Goal: Transaction & Acquisition: Subscribe to service/newsletter

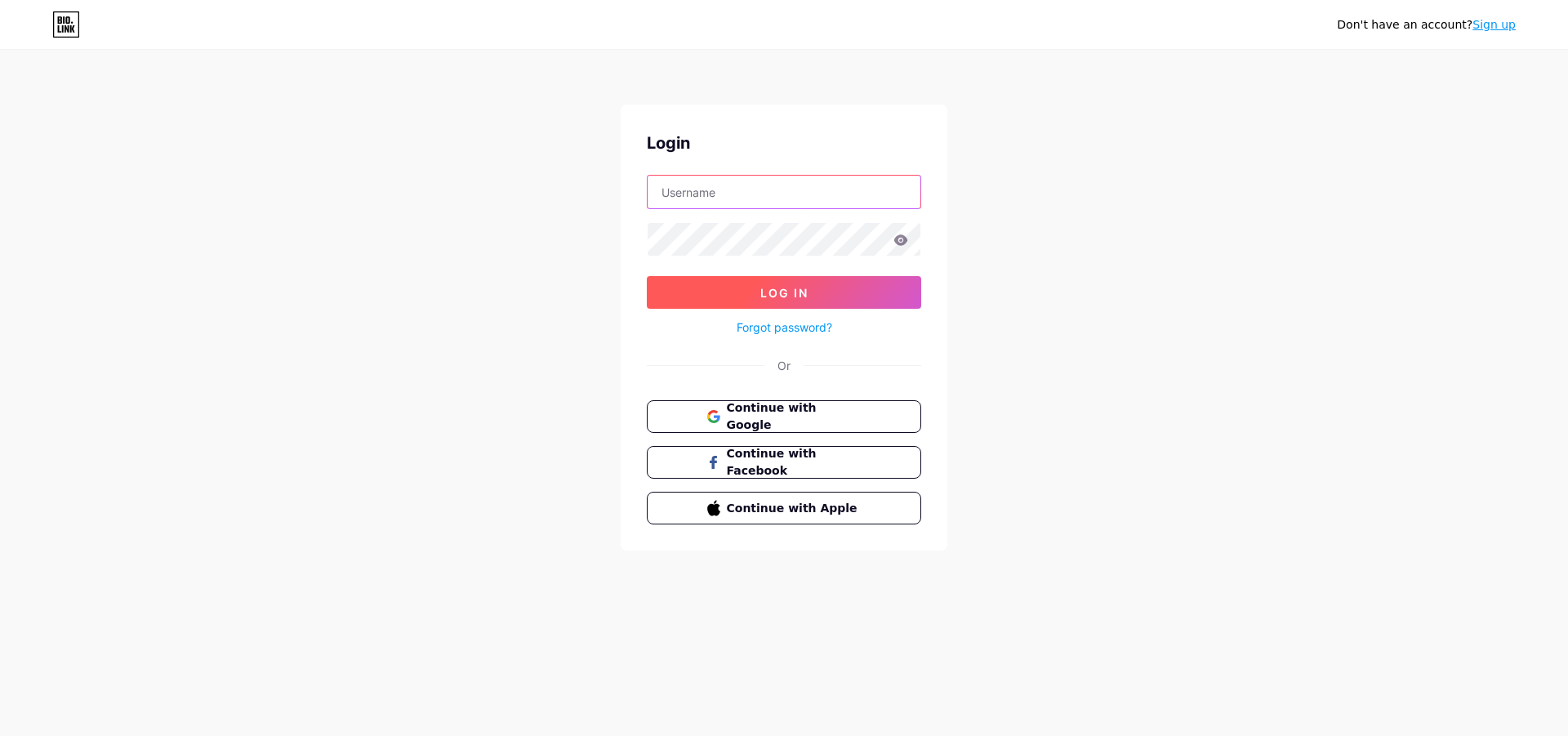
type input "hautoathanh70"
click at [794, 299] on span "Log In" at bounding box center [784, 293] width 48 height 14
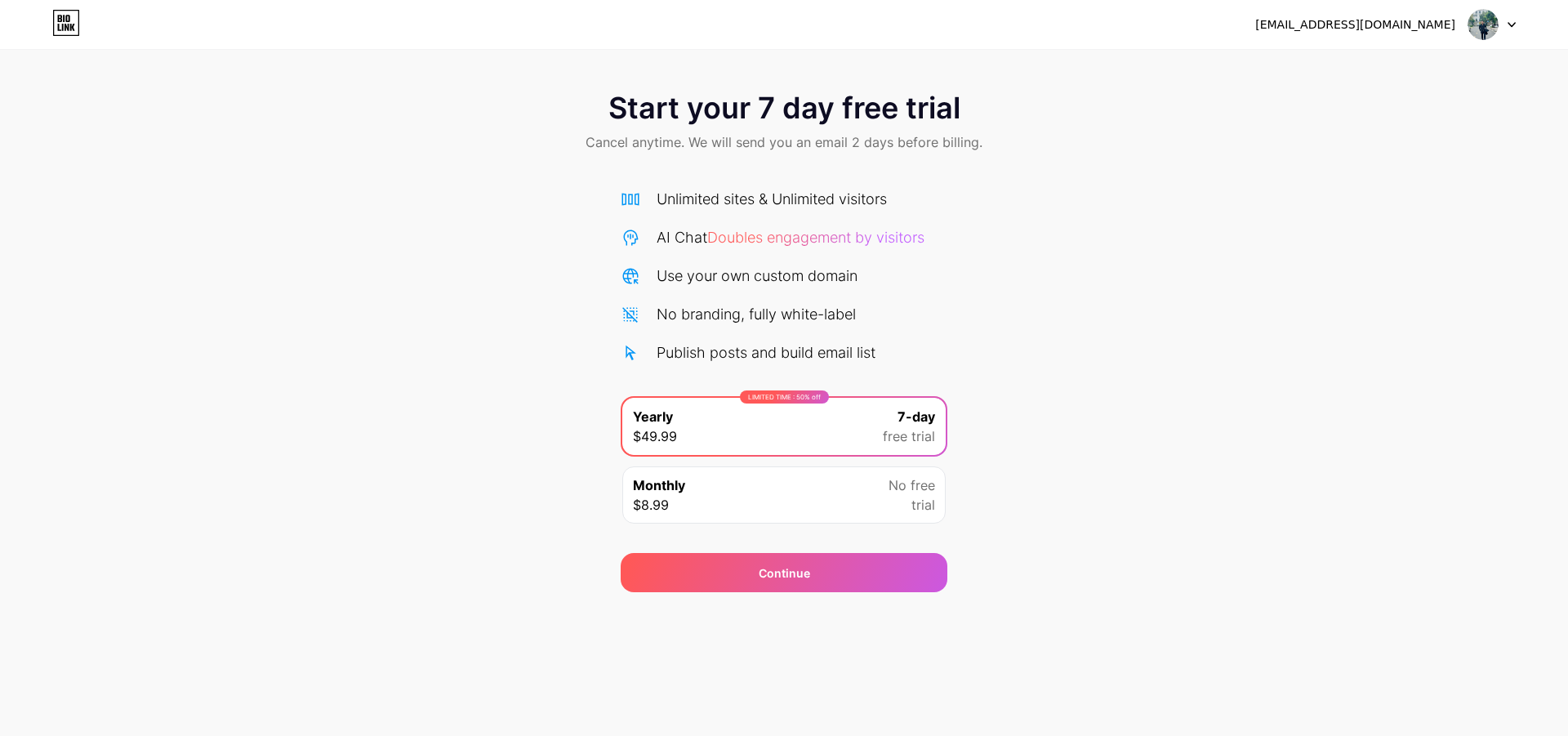
click at [889, 505] on div "No free trial" at bounding box center [911, 495] width 47 height 39
click at [847, 431] on div "LIMITED TIME : 50% off Yearly $49.99 7-day free trial" at bounding box center [784, 426] width 324 height 57
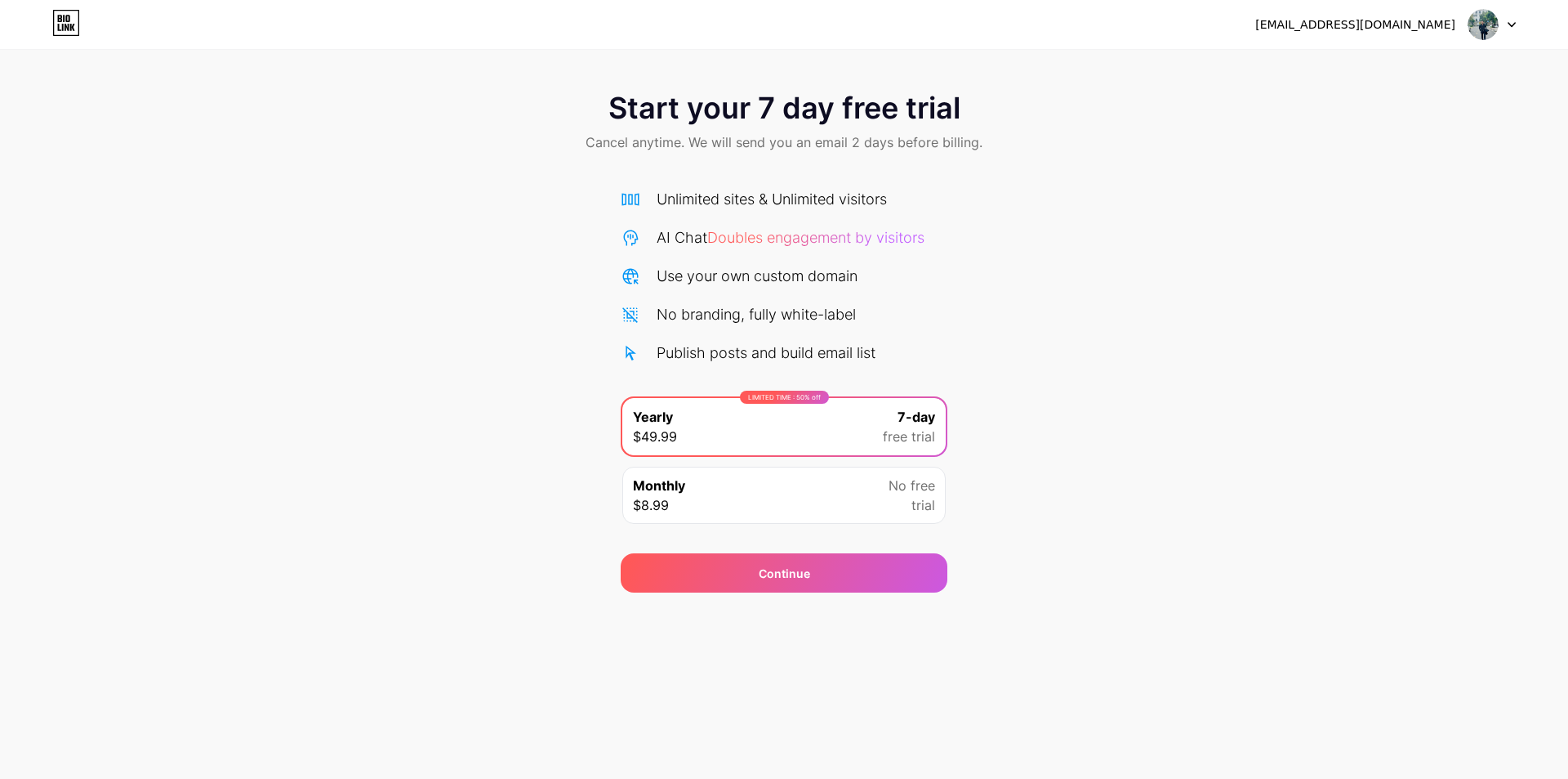
click at [1514, 25] on icon at bounding box center [1511, 25] width 8 height 6
click at [1038, 194] on div "Start your 7 day free trial Cancel anytime. We will send you an email 2 days be…" at bounding box center [784, 334] width 1568 height 517
click at [779, 400] on div "LIMITED TIME : 50% off" at bounding box center [784, 397] width 89 height 13
click at [779, 398] on div "LIMITED TIME : 50% off" at bounding box center [784, 397] width 89 height 13
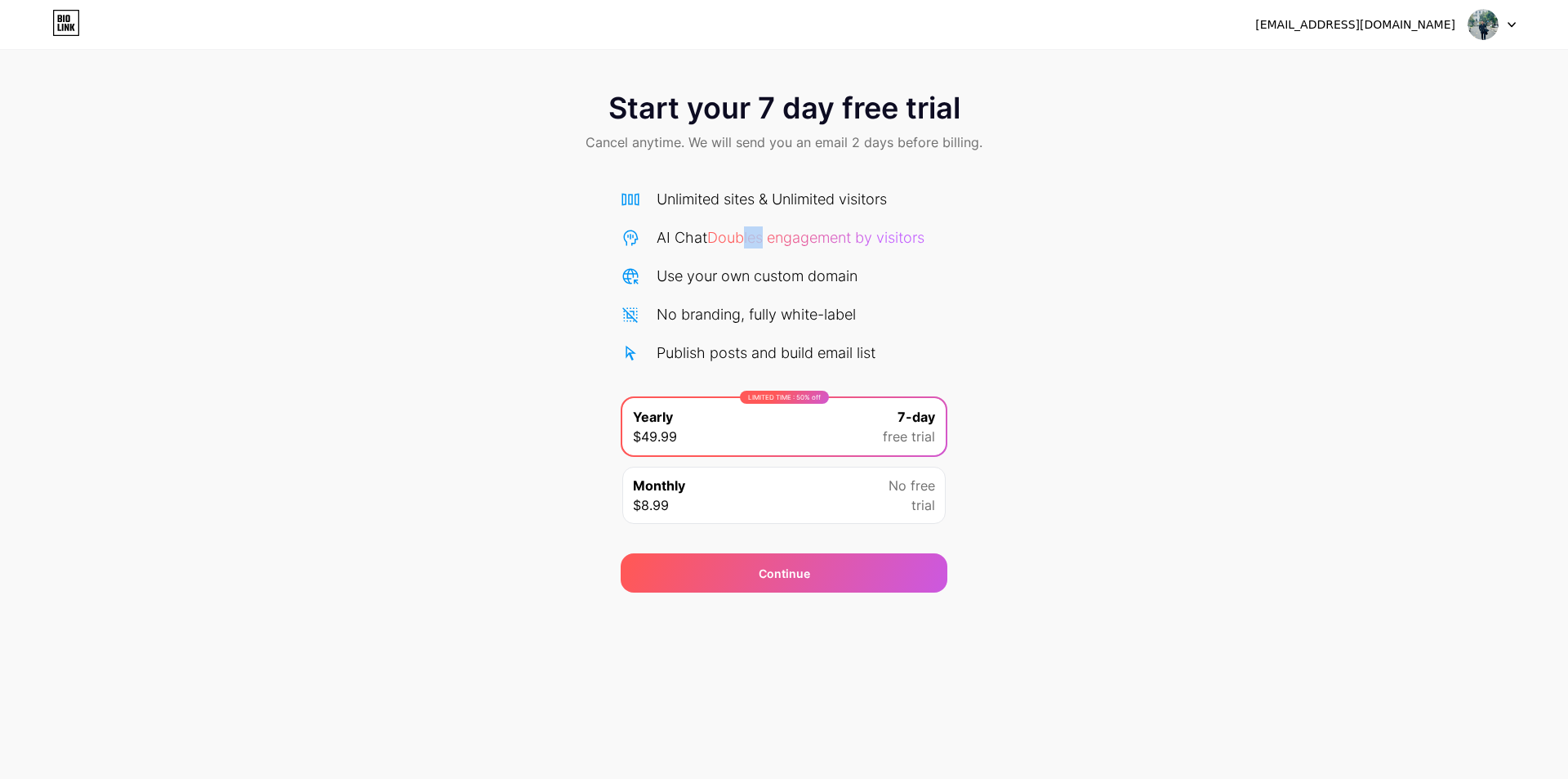
drag, startPoint x: 746, startPoint y: 236, endPoint x: 813, endPoint y: 203, distance: 74.7
click at [790, 213] on div "Unlimited sites & Unlimited visitors AI Chat Doubles engagement by visitors Use…" at bounding box center [784, 276] width 327 height 175
click at [1205, 223] on div "Start your 7 day free trial Cancel anytime. We will send you an email 2 days be…" at bounding box center [784, 334] width 1568 height 517
click at [828, 570] on div "Continue" at bounding box center [784, 573] width 327 height 39
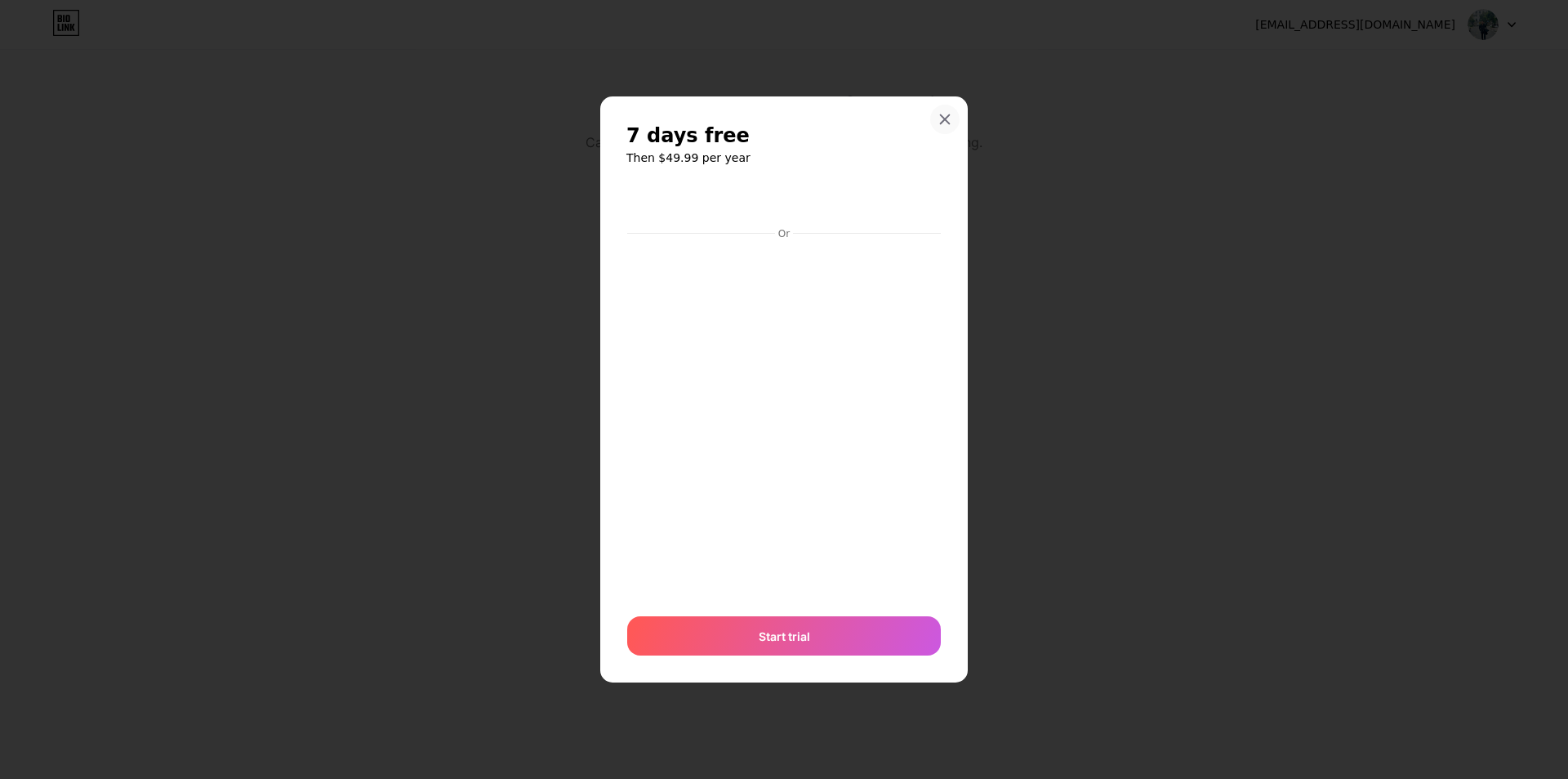
click at [944, 115] on icon at bounding box center [945, 119] width 13 height 13
